Goal: Task Accomplishment & Management: Use online tool/utility

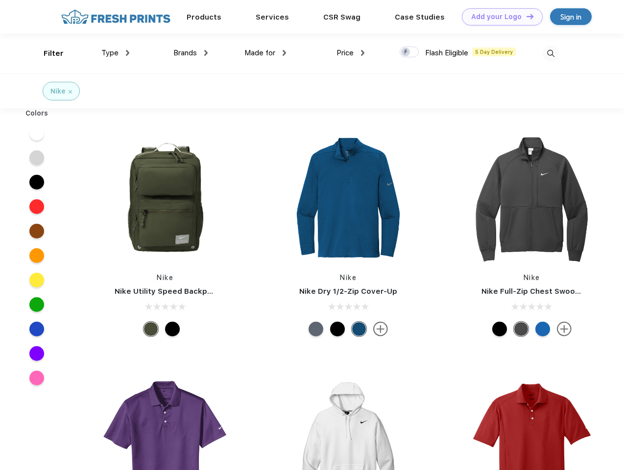
click at [499, 17] on link "Add your Logo Design Tool" at bounding box center [502, 16] width 81 height 17
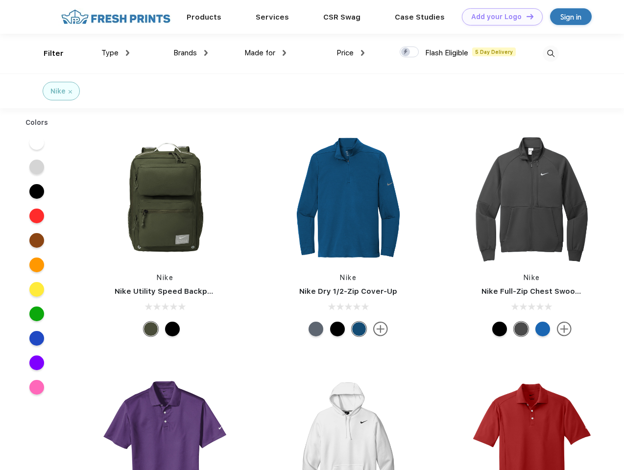
click at [0, 0] on div "Design Tool" at bounding box center [0, 0] width 0 height 0
click at [526, 16] on link "Add your Logo Design Tool" at bounding box center [502, 16] width 81 height 17
click at [47, 53] on div "Filter" at bounding box center [54, 53] width 20 height 11
click at [116, 53] on span "Type" at bounding box center [109, 52] width 17 height 9
click at [191, 53] on span "Brands" at bounding box center [185, 52] width 24 height 9
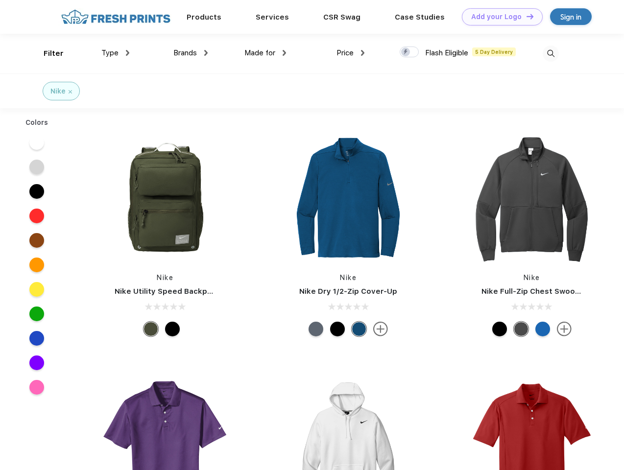
click at [266, 53] on span "Made for" at bounding box center [259, 52] width 31 height 9
click at [351, 53] on span "Price" at bounding box center [345, 52] width 17 height 9
click at [410, 52] on div at bounding box center [409, 52] width 19 height 11
click at [406, 52] on input "checkbox" at bounding box center [403, 49] width 6 height 6
click at [551, 53] on img at bounding box center [551, 54] width 16 height 16
